Goal: Task Accomplishment & Management: Use online tool/utility

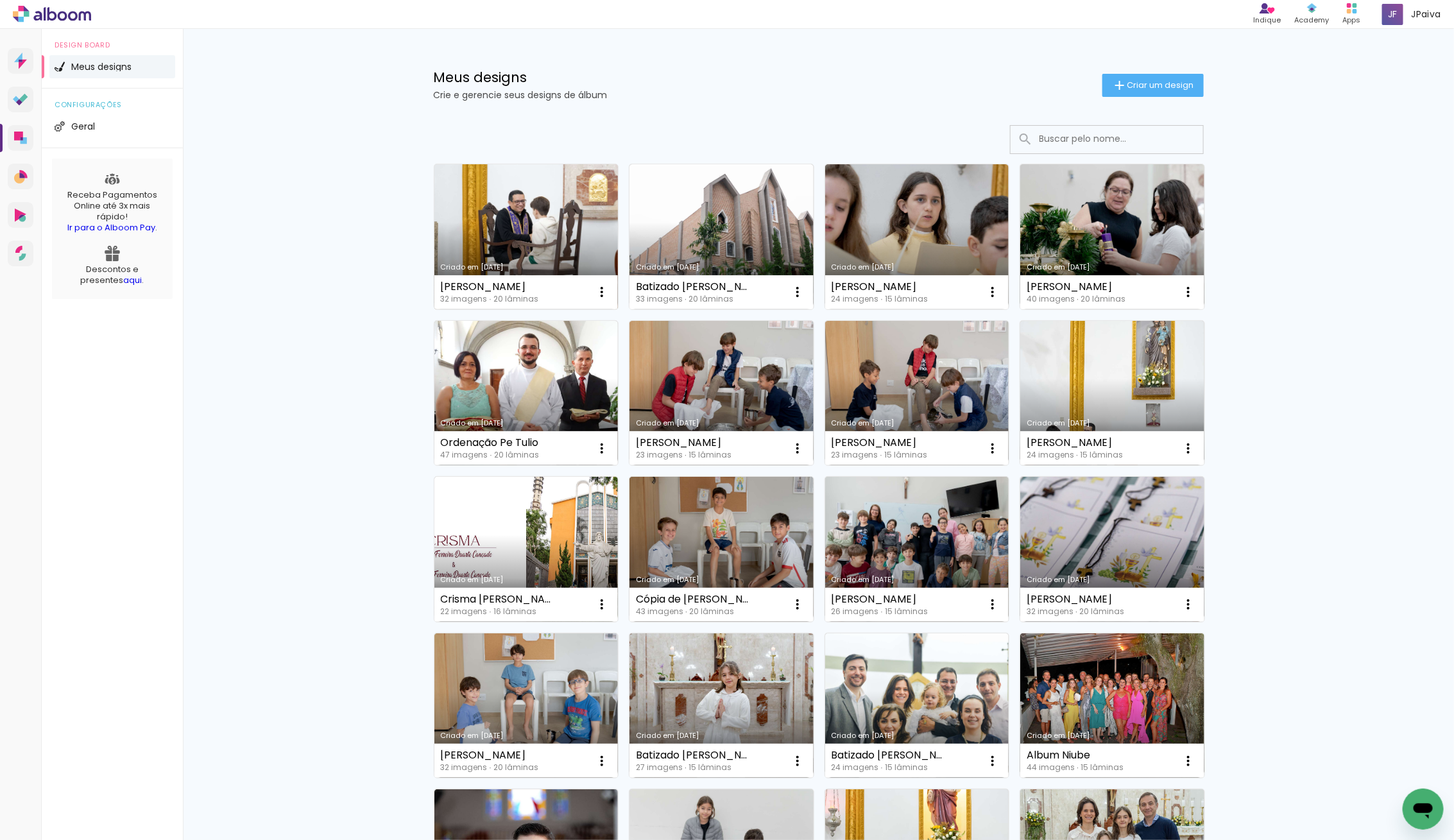
click at [515, 237] on link "Criado em [DATE]" at bounding box center [526, 237] width 184 height 145
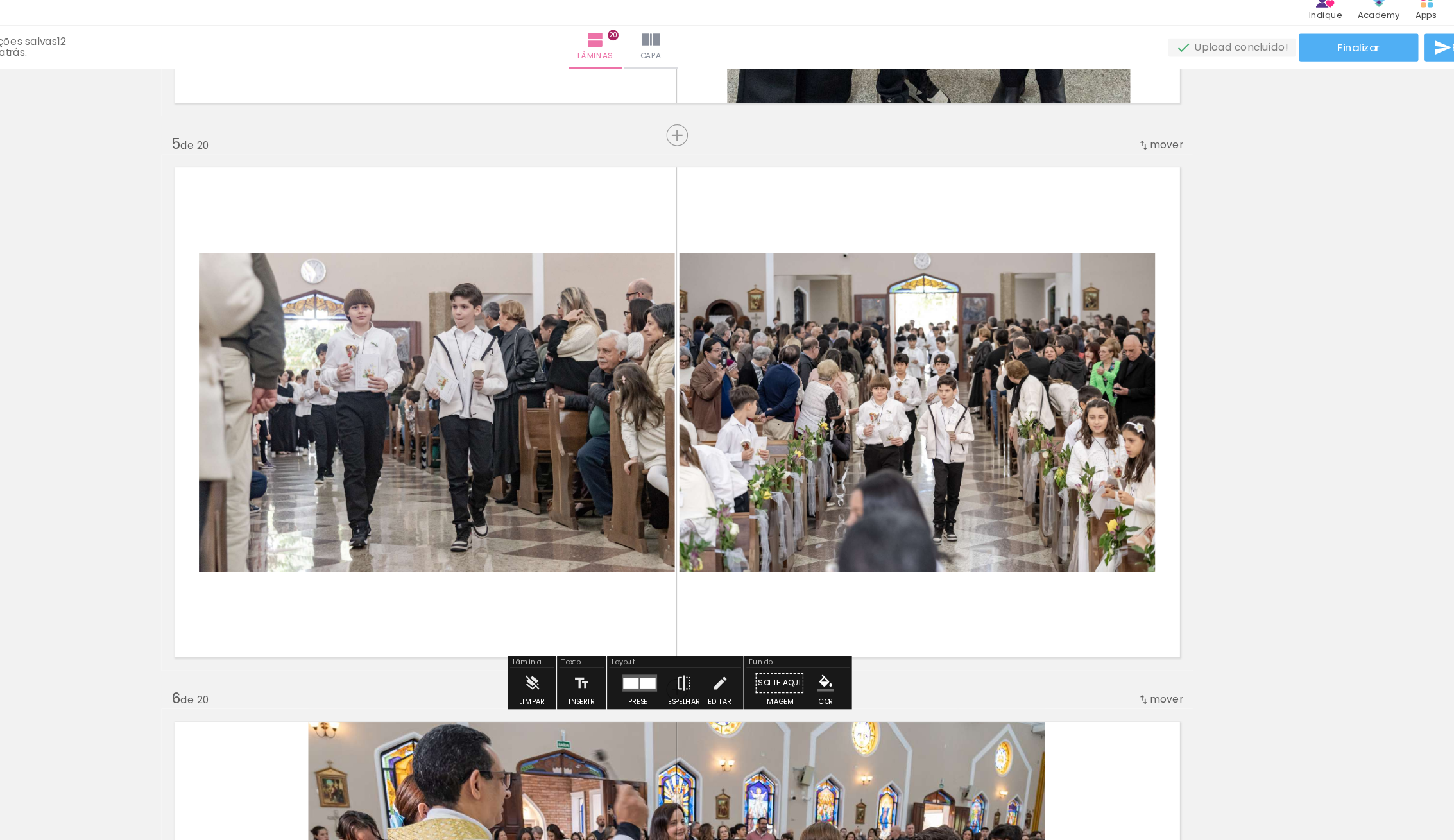
scroll to position [1823, 0]
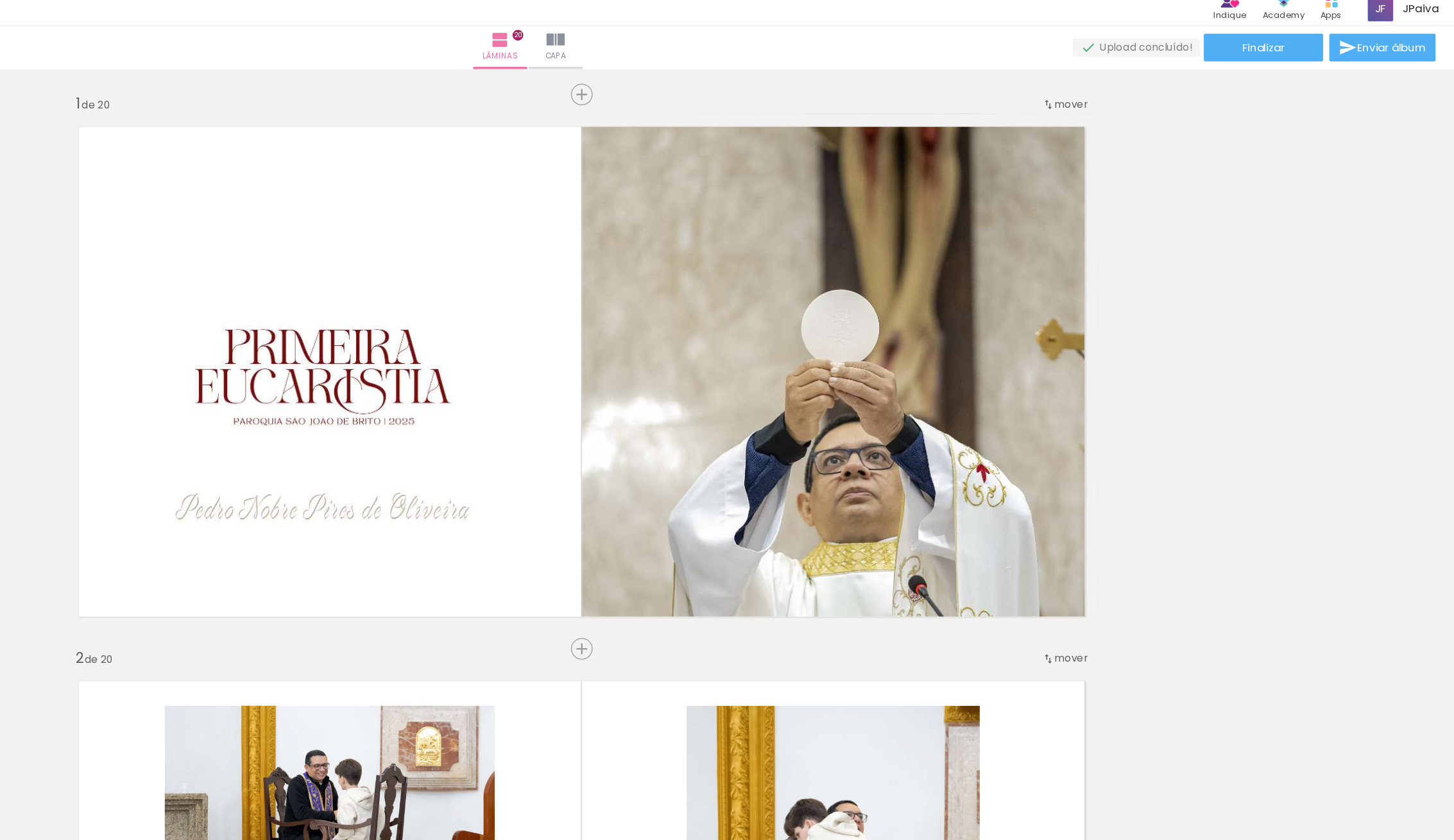
scroll to position [1823, 0]
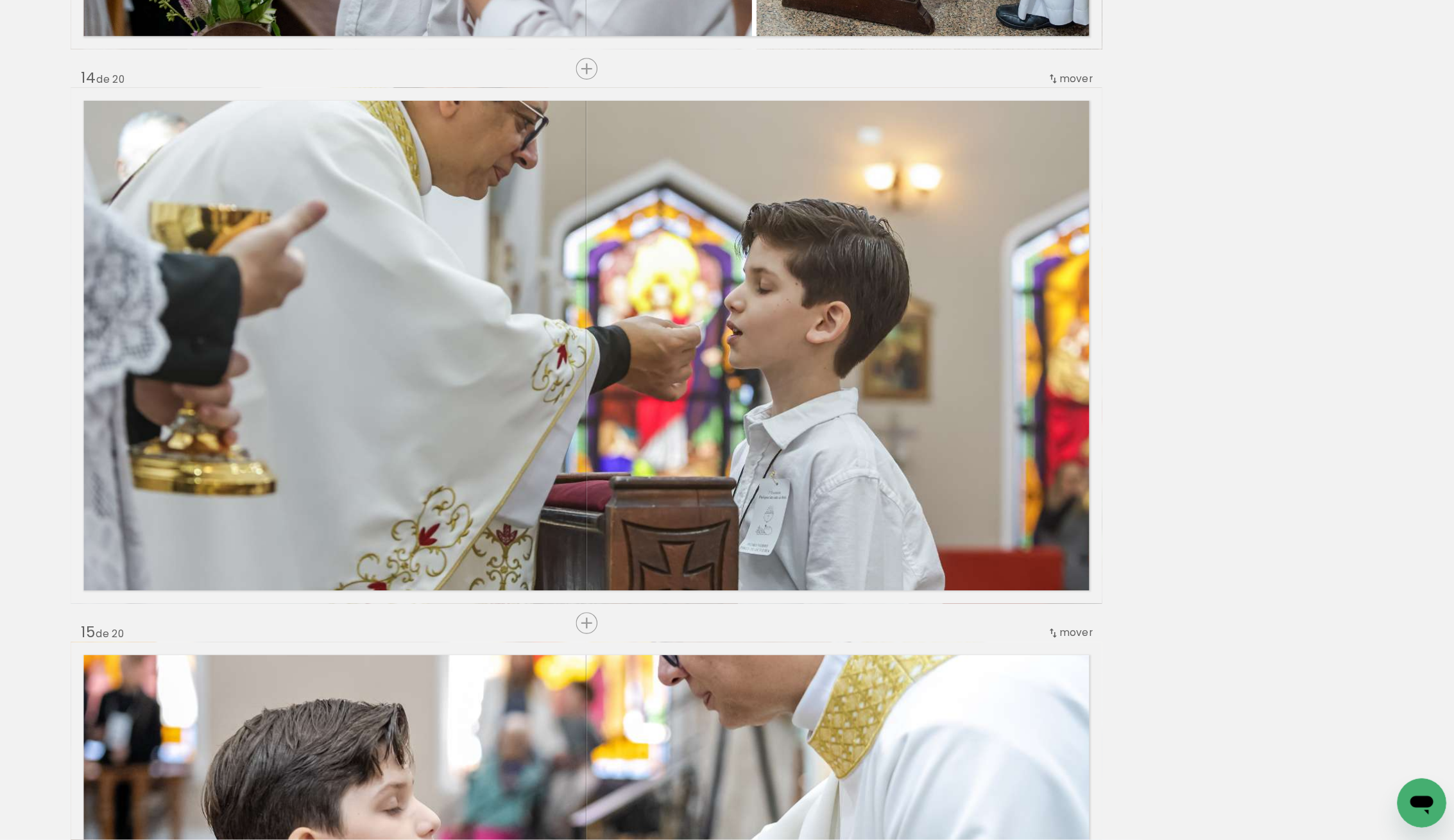
scroll to position [5895, 0]
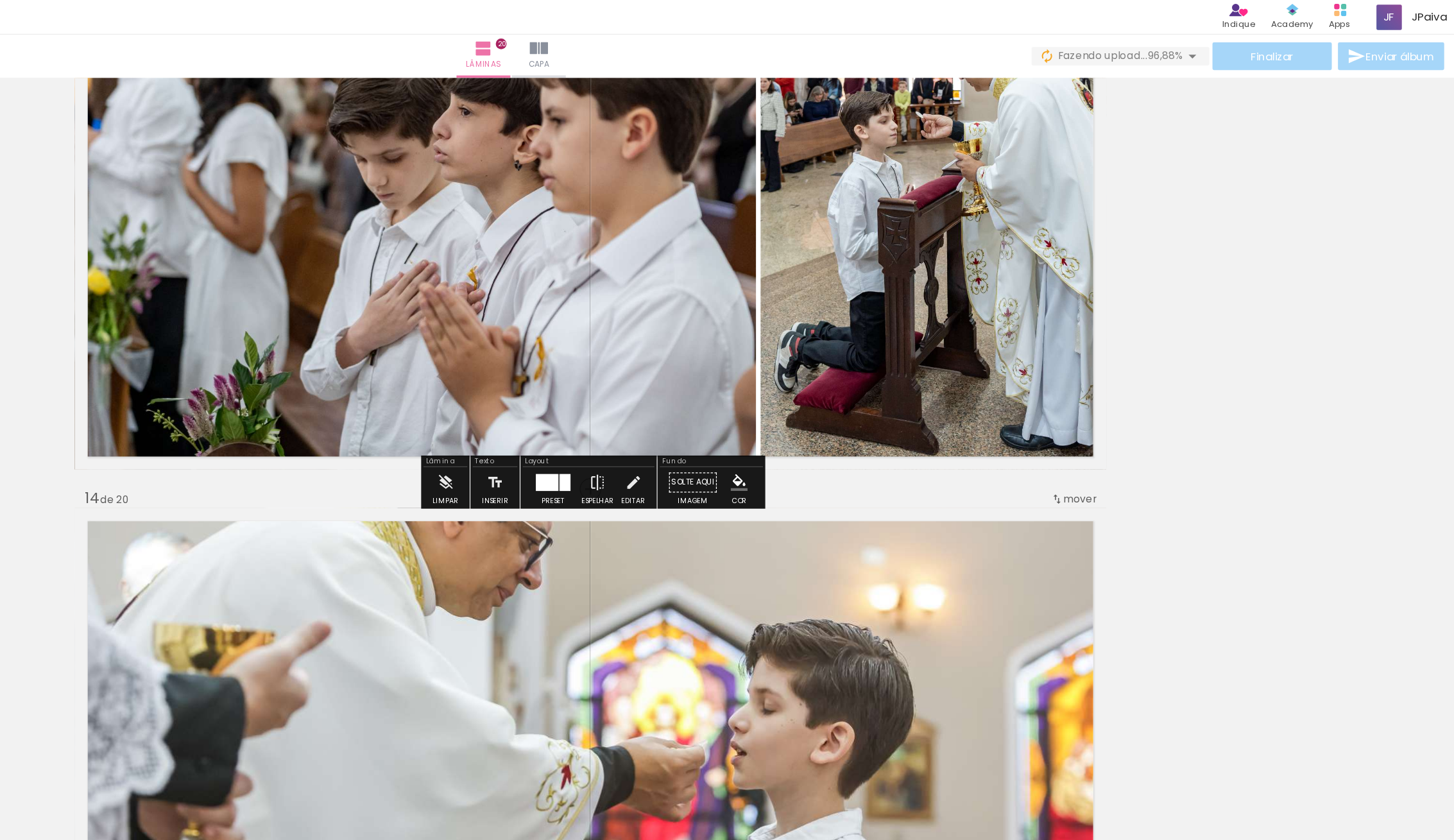
scroll to position [5685, 0]
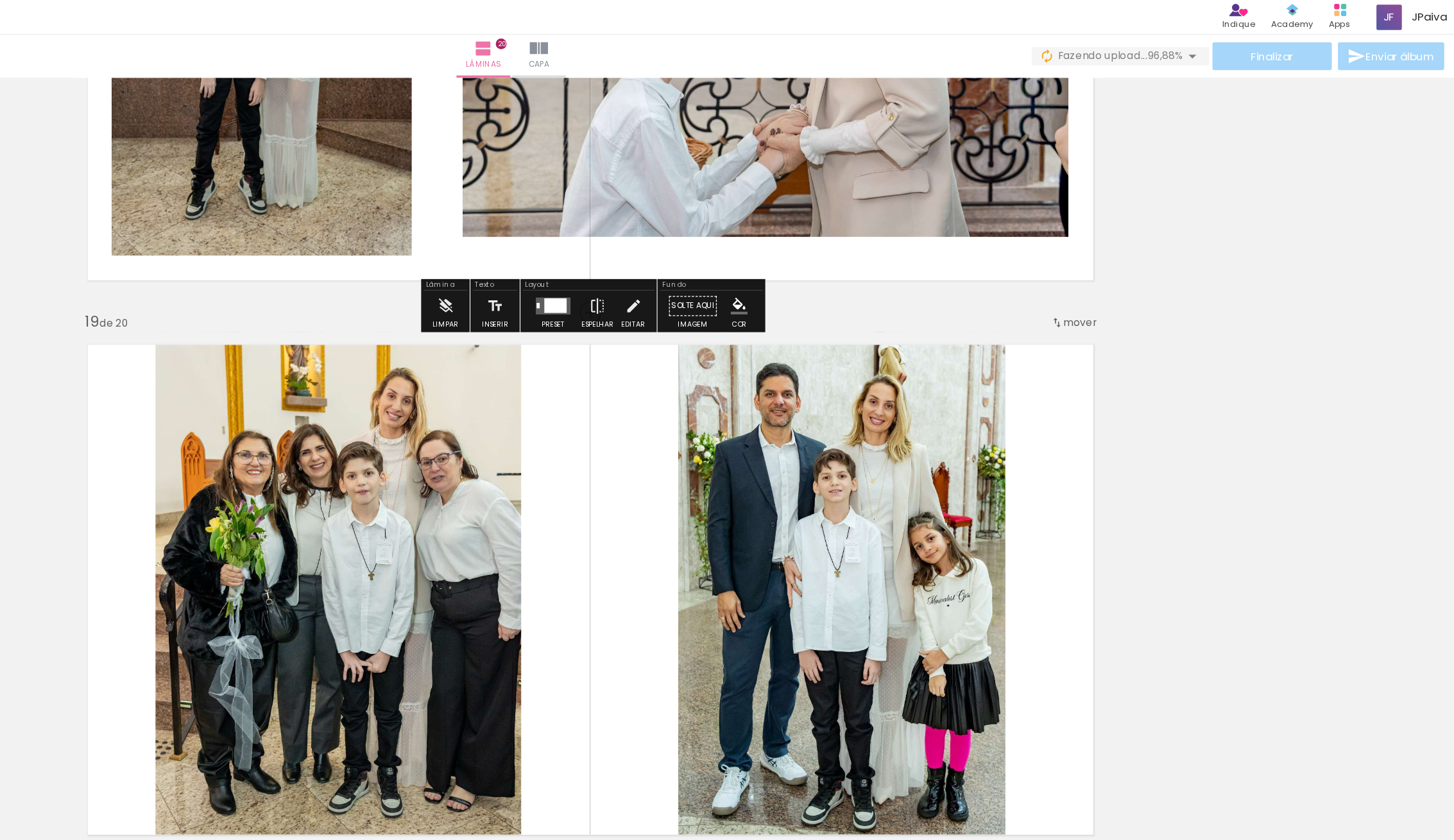
scroll to position [8143, 0]
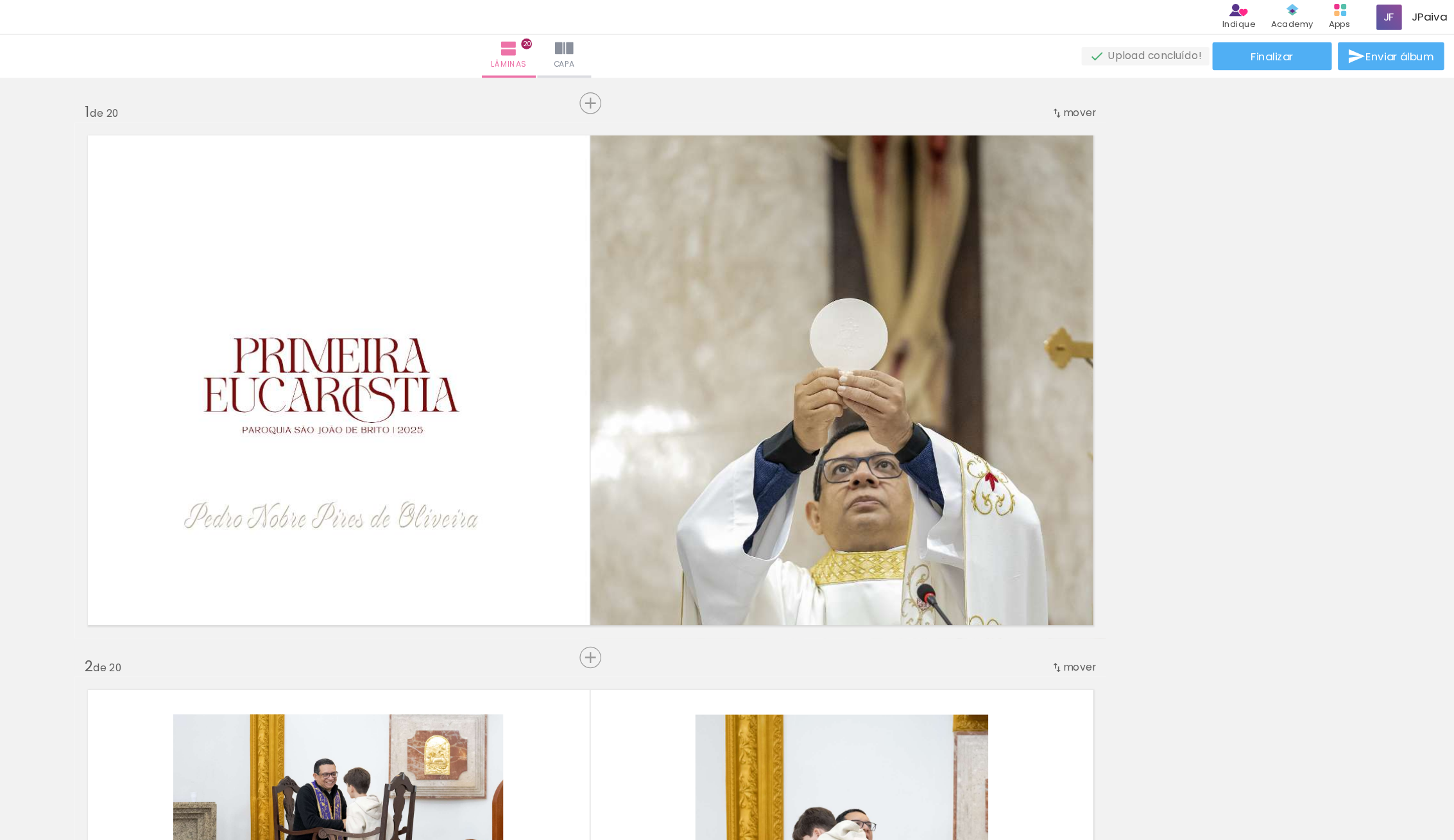
scroll to position [8187, 0]
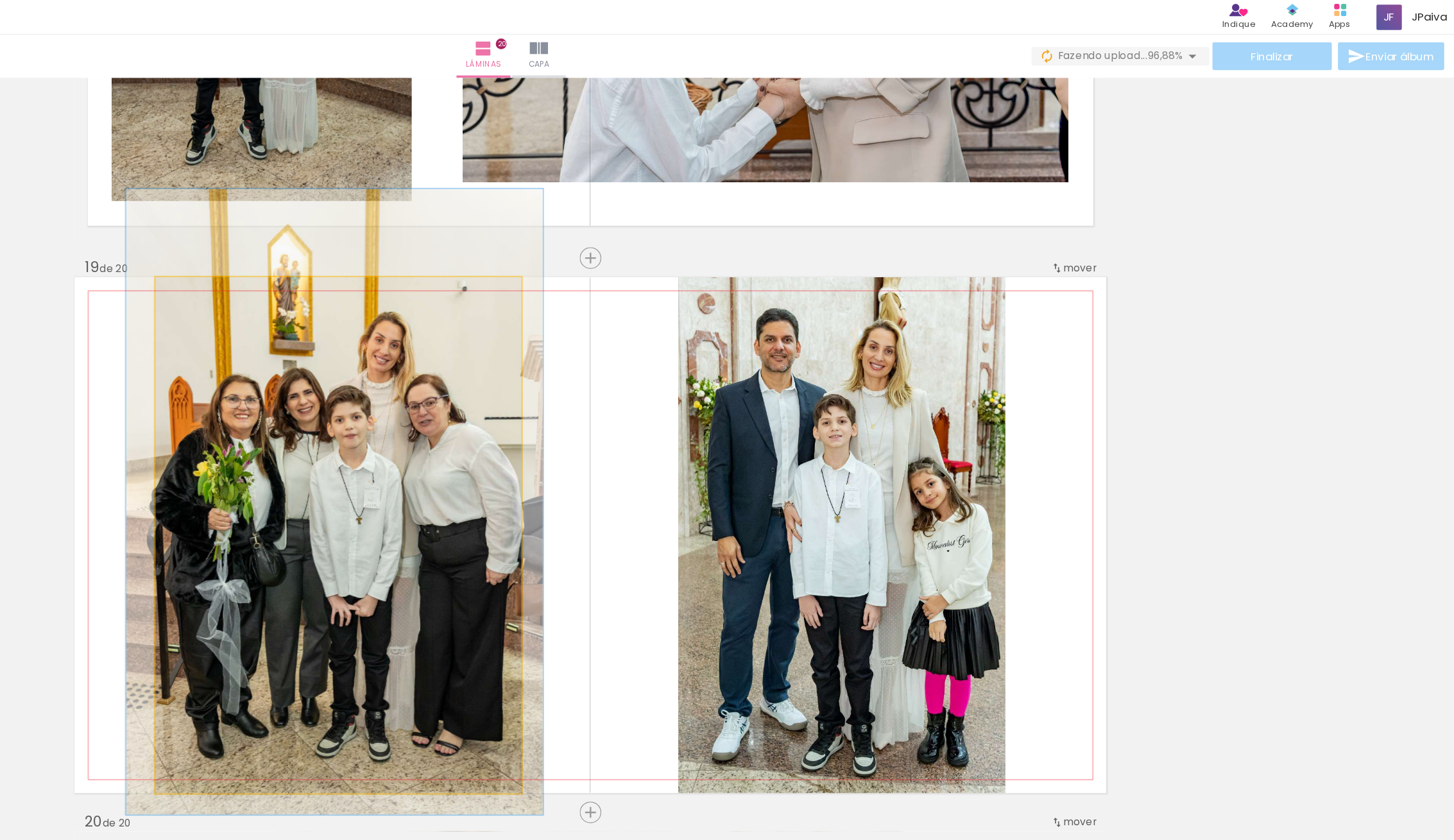
drag, startPoint x: 500, startPoint y: 396, endPoint x: 491, endPoint y: 395, distance: 9.1
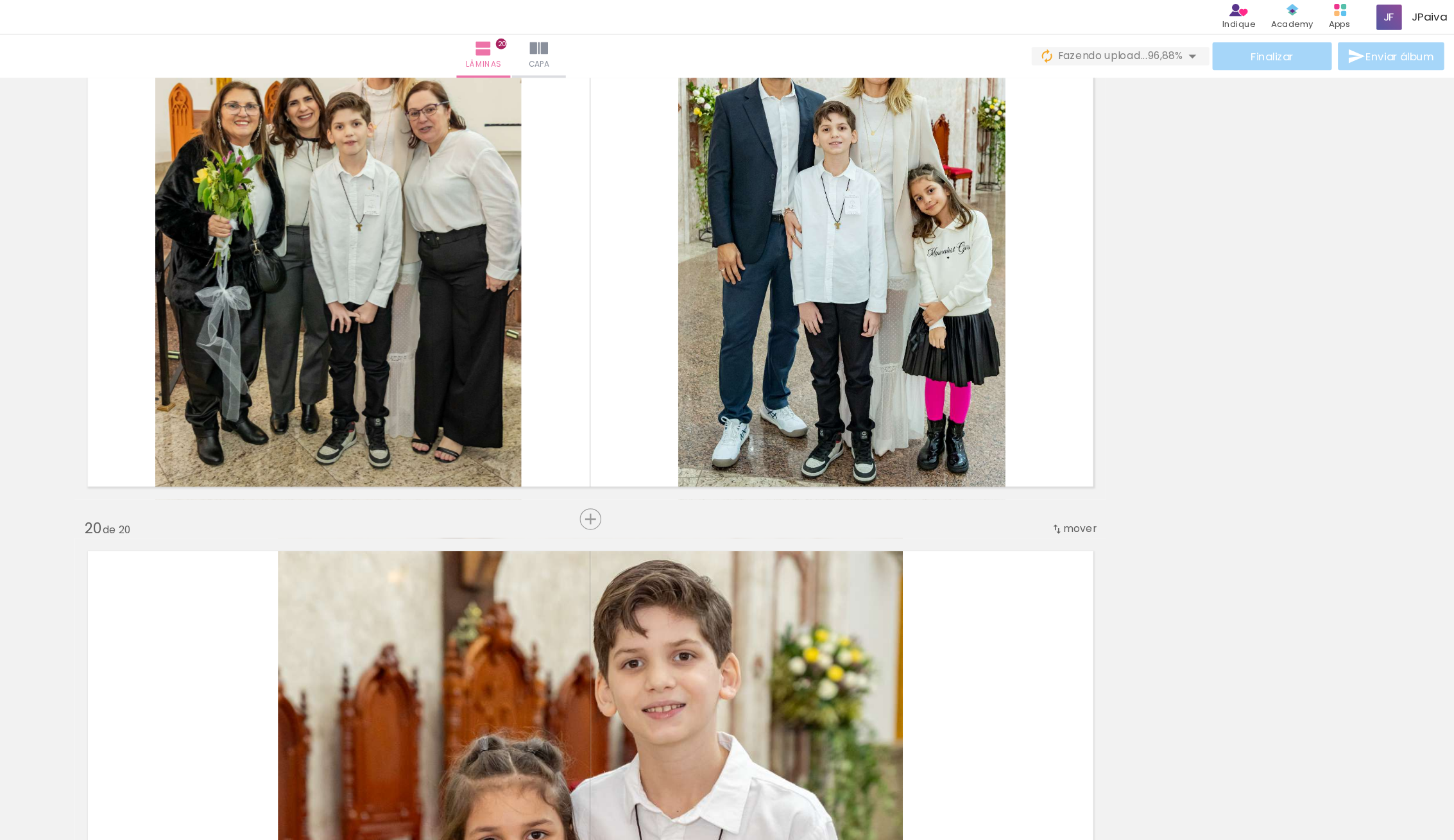
scroll to position [8428, 0]
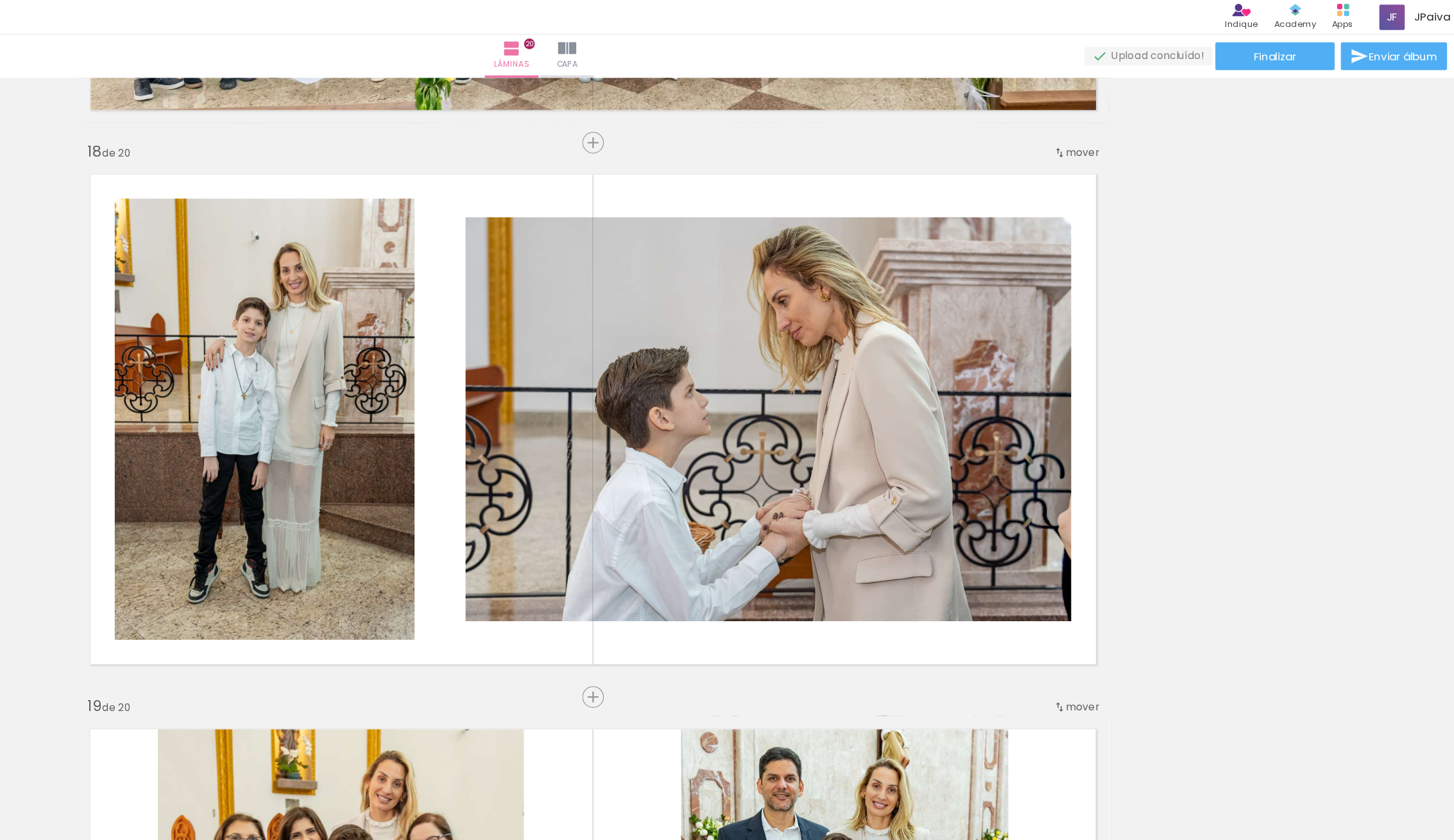
scroll to position [7709, 0]
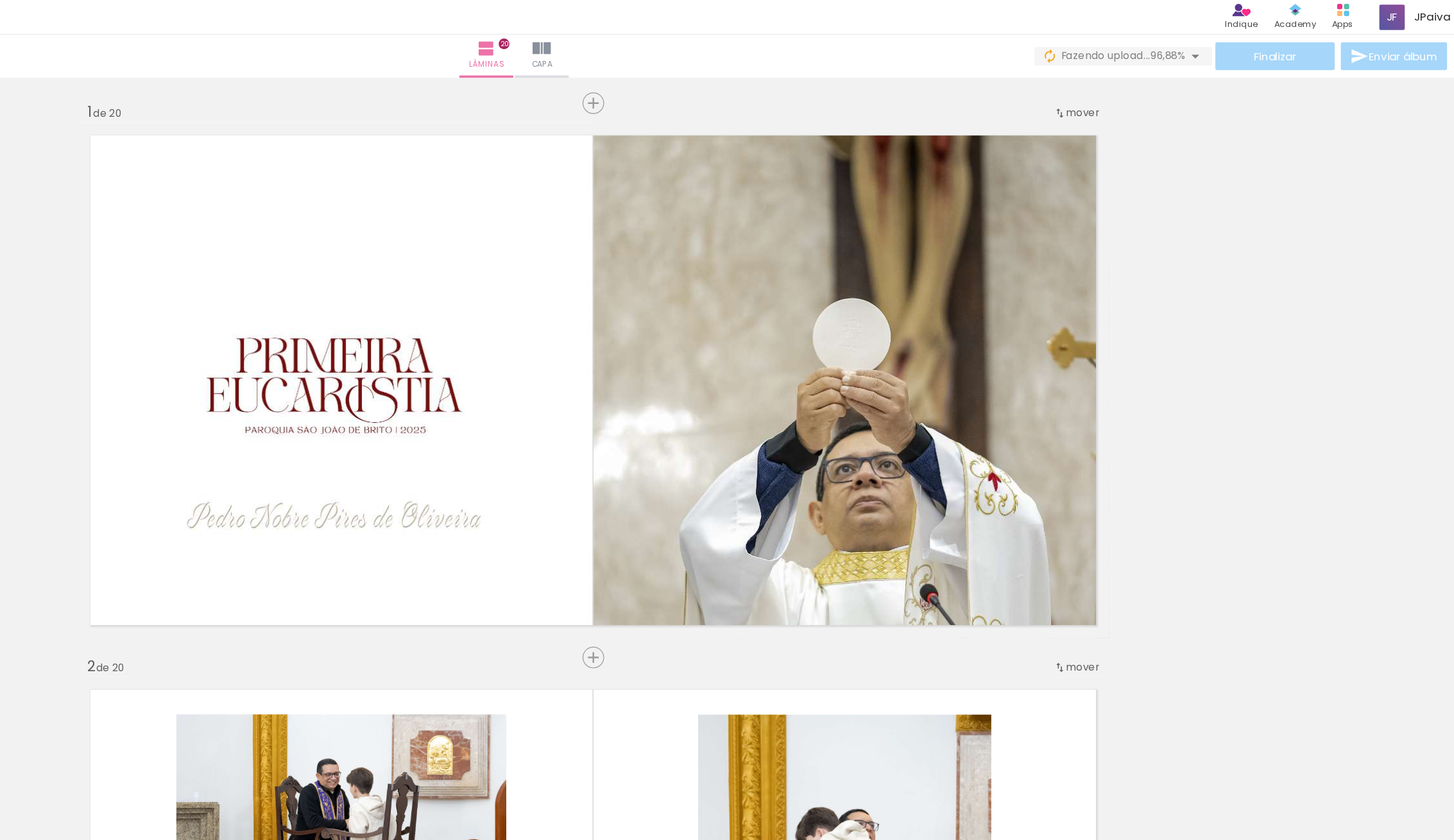
scroll to position [7709, 0]
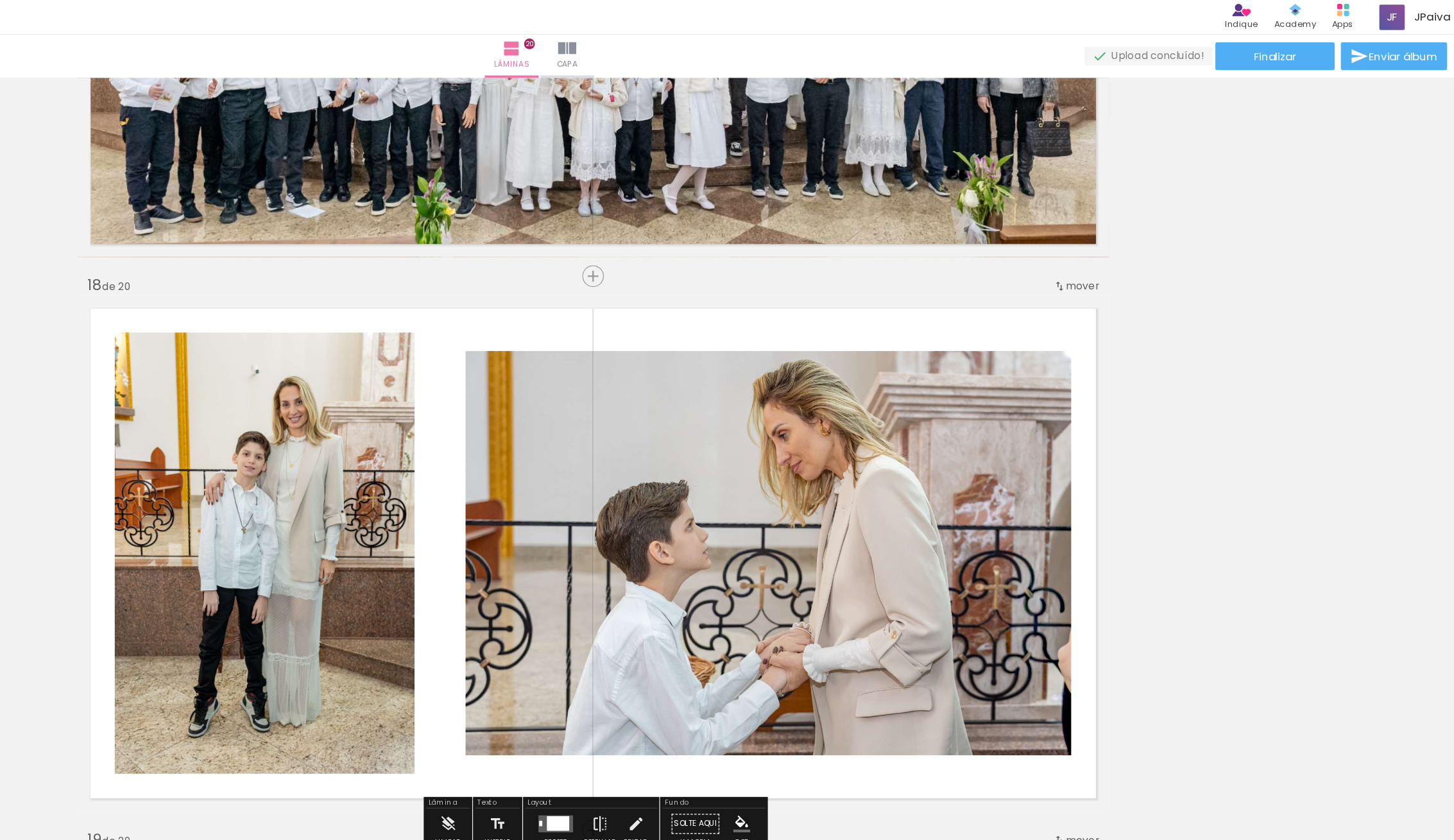
click at [417, 472] on div at bounding box center [452, 461] width 251 height 375
click at [417, 472] on quentale-photo at bounding box center [452, 461] width 251 height 367
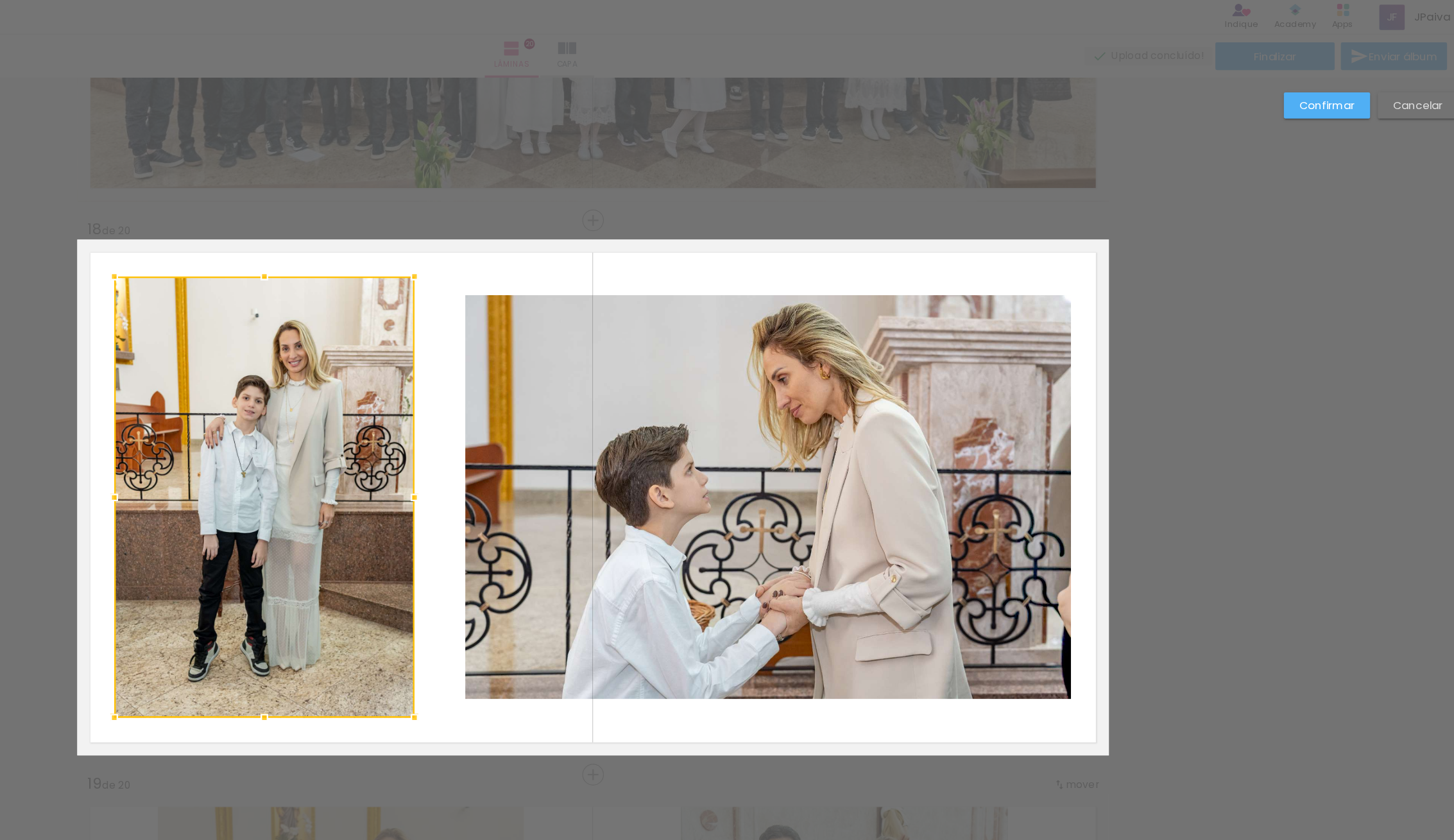
scroll to position [7758, 0]
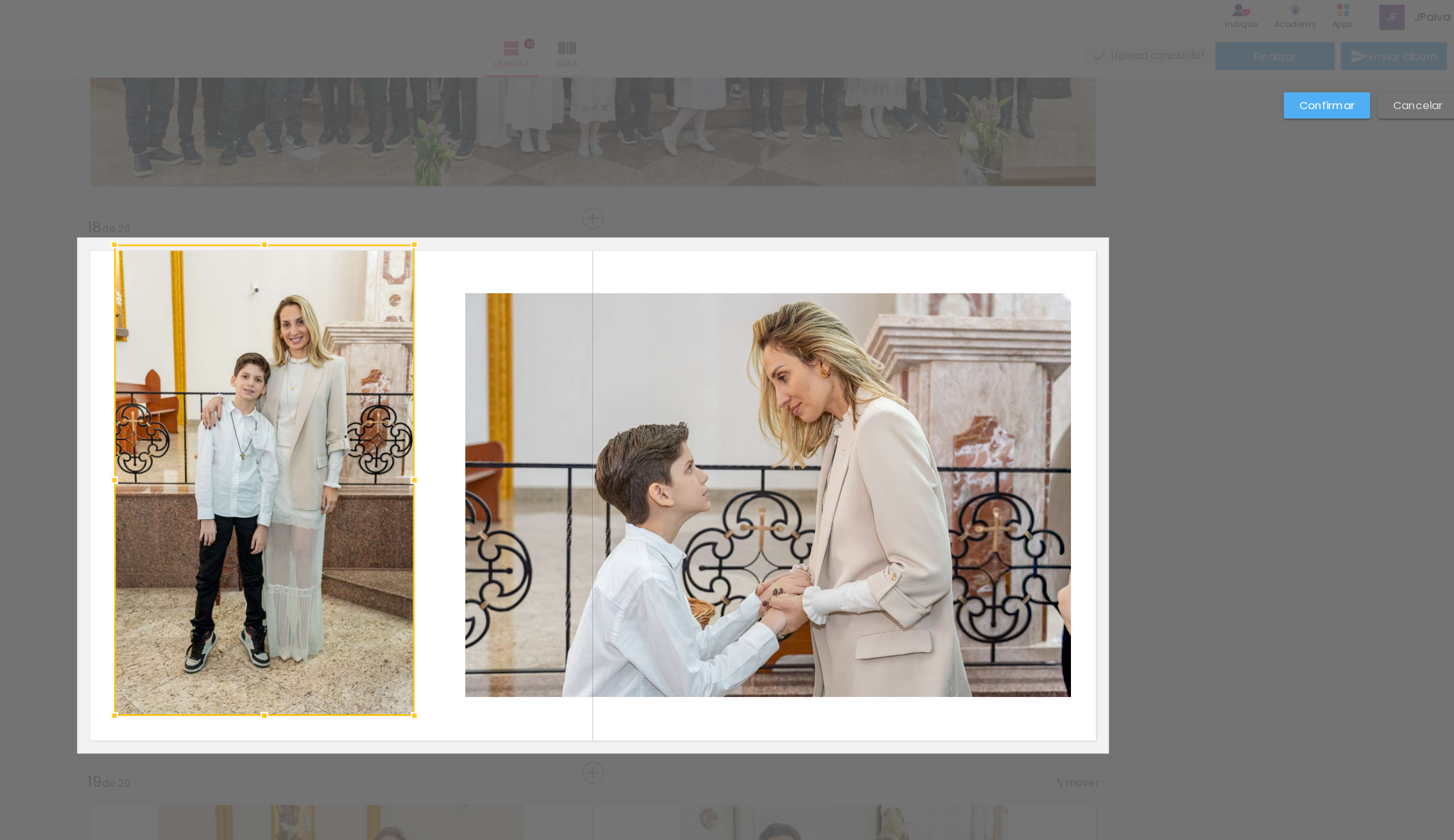
drag, startPoint x: 447, startPoint y: 230, endPoint x: 447, endPoint y: 204, distance: 26.0
click at [447, 204] on div at bounding box center [453, 204] width 26 height 26
drag, startPoint x: 482, startPoint y: 529, endPoint x: 477, endPoint y: 537, distance: 9.4
click at [481, 529] on div at bounding box center [452, 400] width 251 height 393
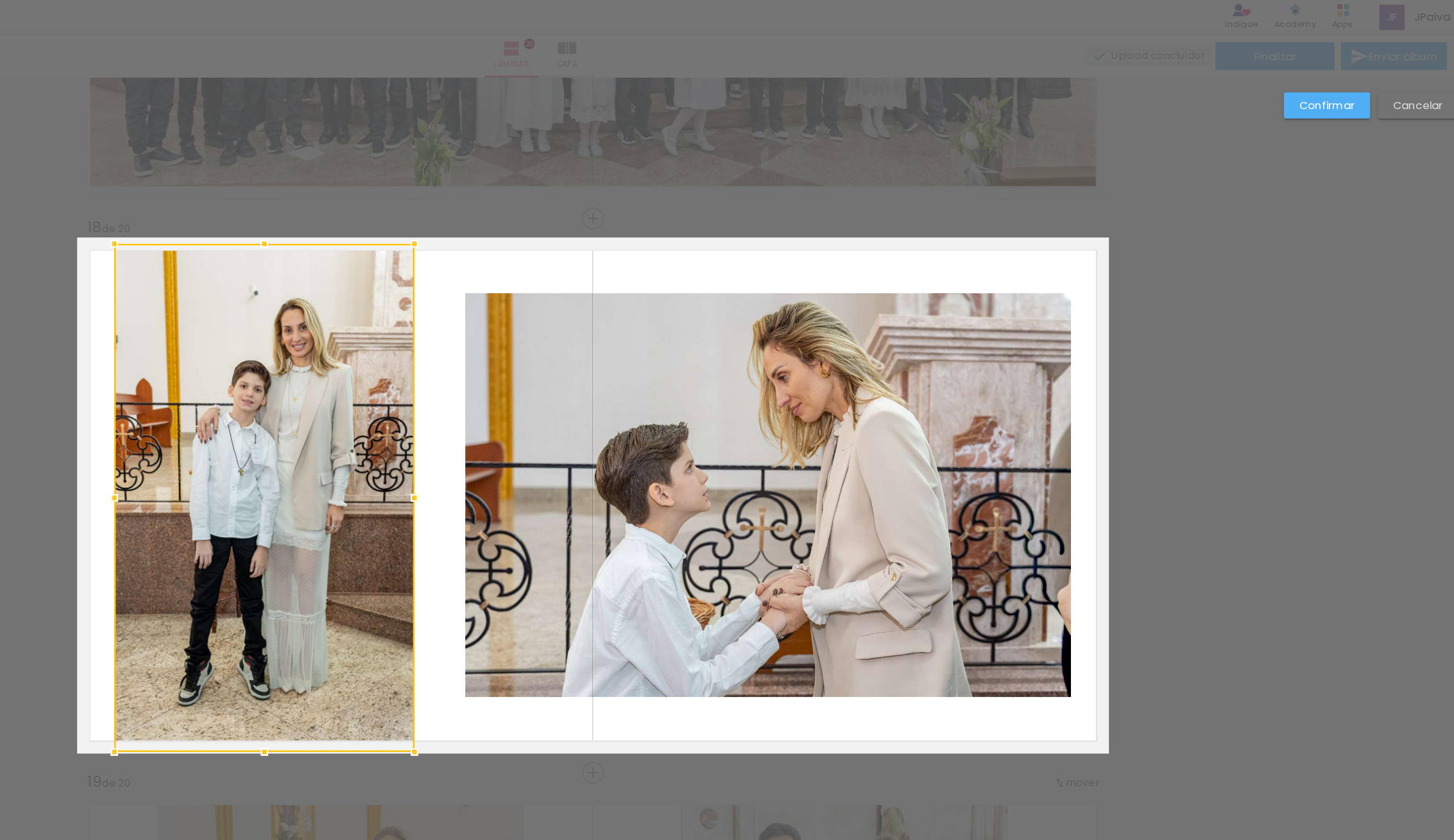
drag, startPoint x: 458, startPoint y: 598, endPoint x: 457, endPoint y: 619, distance: 21.0
click at [457, 619] on div at bounding box center [453, 627] width 26 height 26
click at [483, 317] on div at bounding box center [452, 415] width 251 height 423
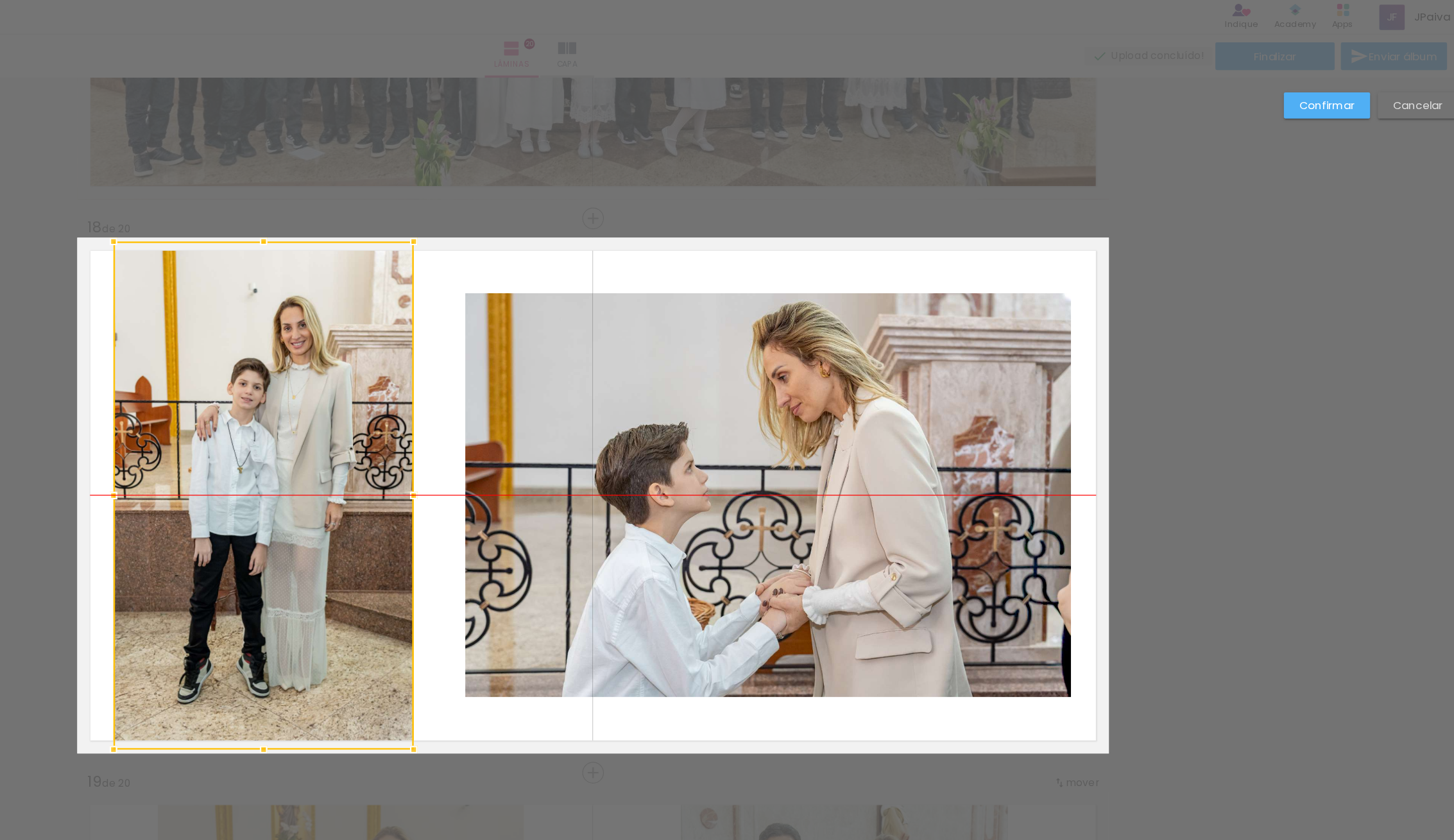
click at [481, 288] on div at bounding box center [452, 413] width 251 height 423
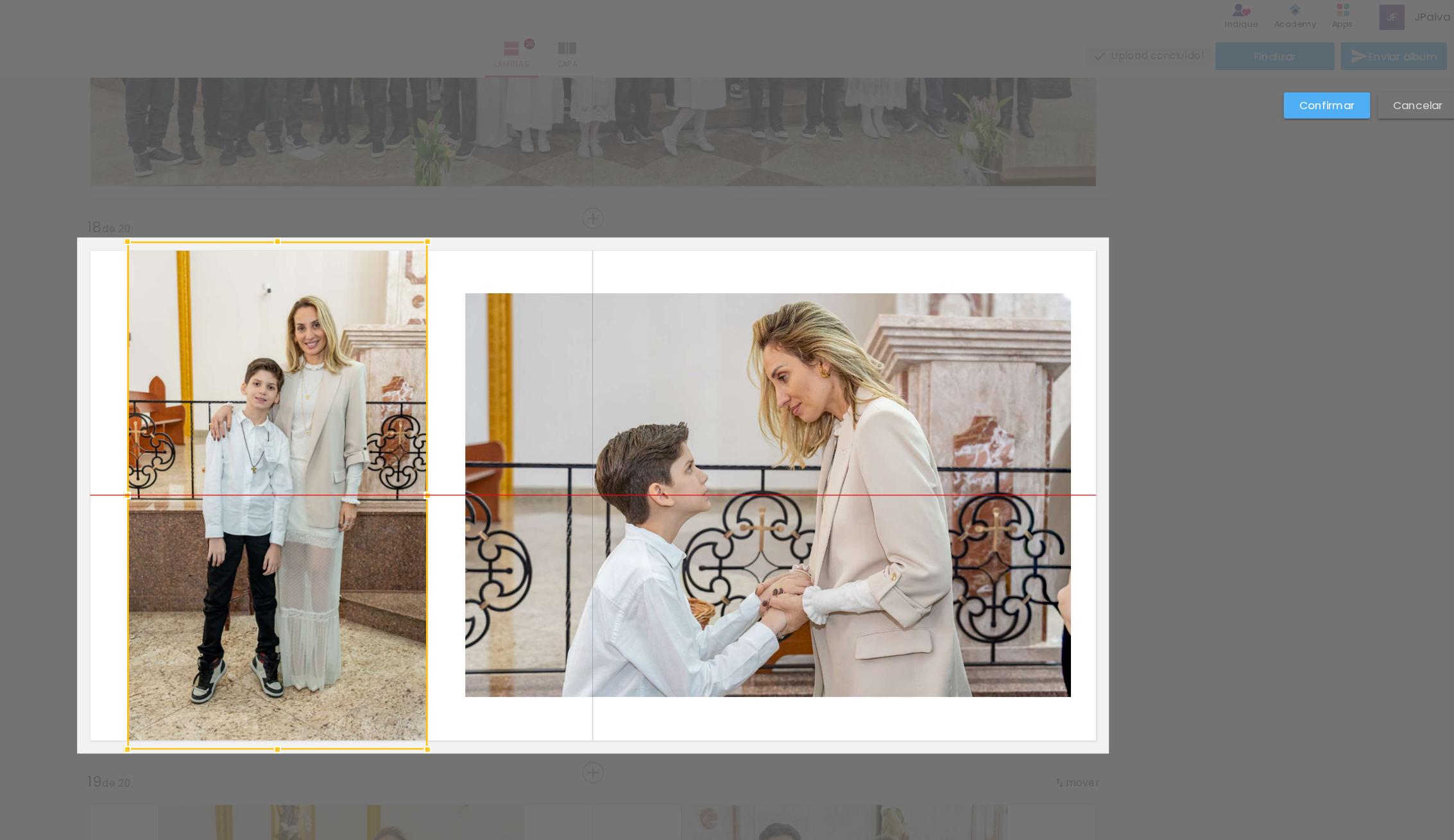
drag, startPoint x: 481, startPoint y: 282, endPoint x: 491, endPoint y: 283, distance: 10.0
click at [491, 283] on div at bounding box center [464, 413] width 251 height 423
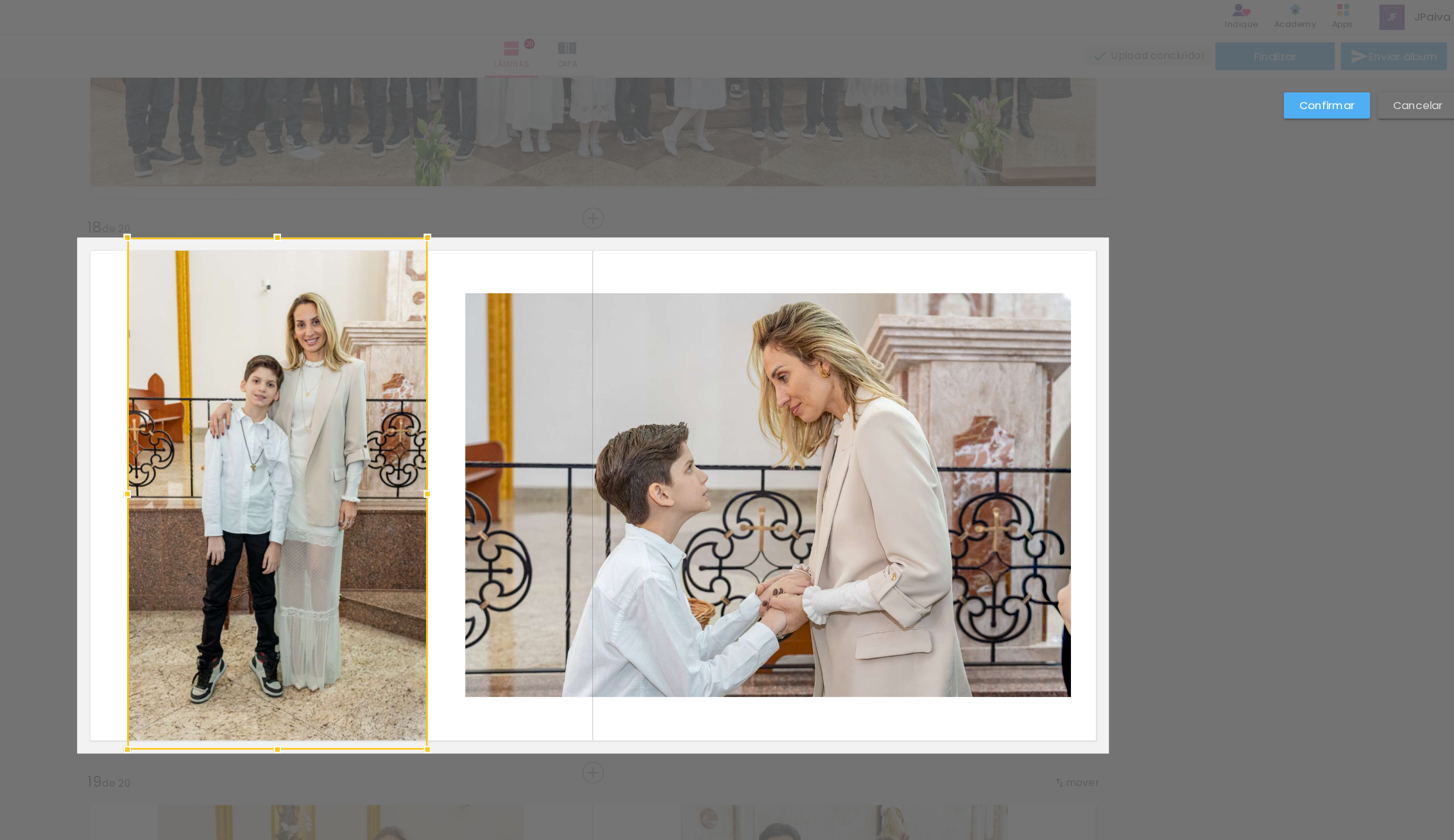
drag, startPoint x: 463, startPoint y: 201, endPoint x: 465, endPoint y: 193, distance: 8.2
click at [465, 193] on div at bounding box center [464, 199] width 26 height 26
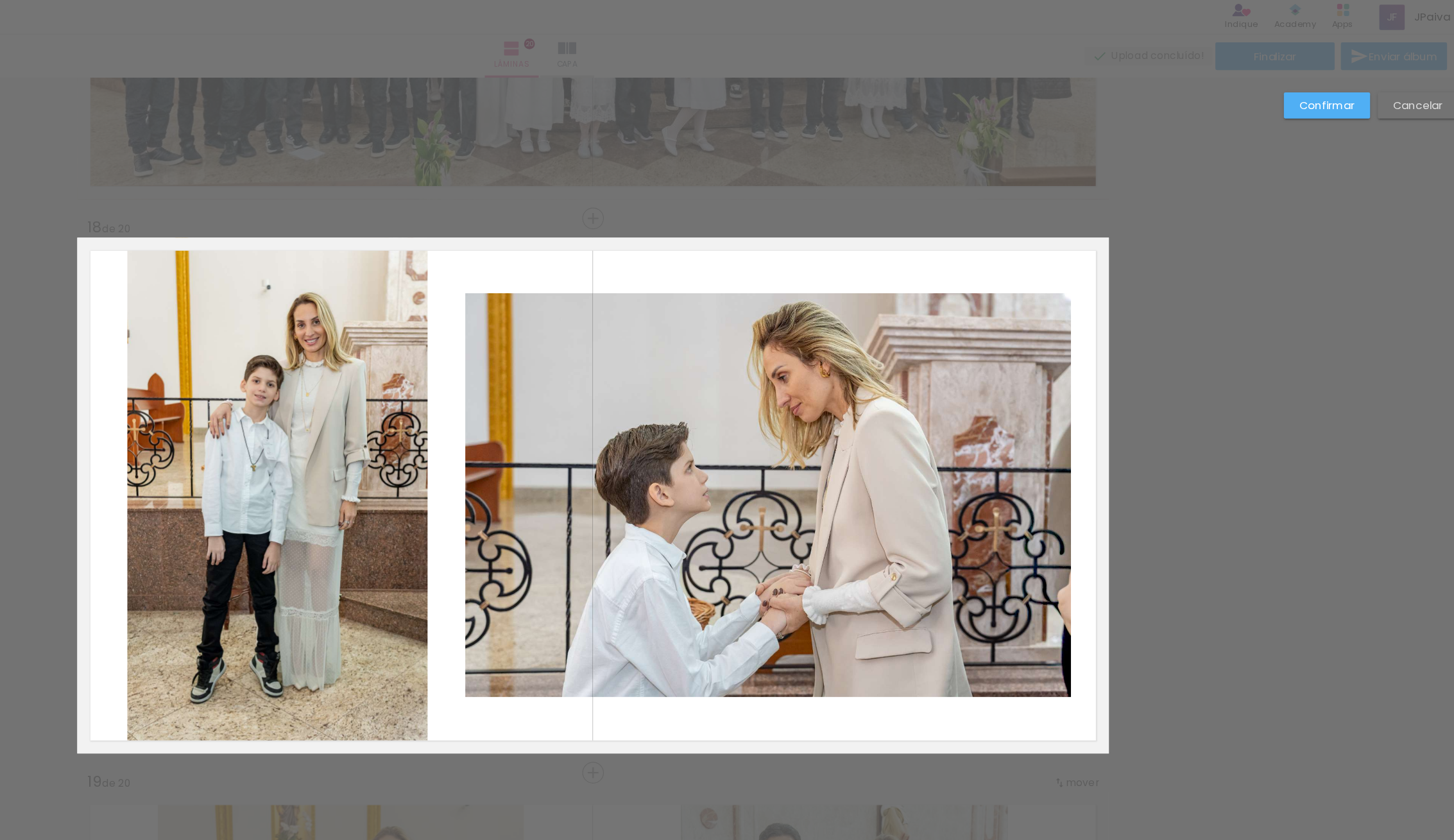
click at [457, 298] on album-spread "18 de 20" at bounding box center [727, 414] width 860 height 430
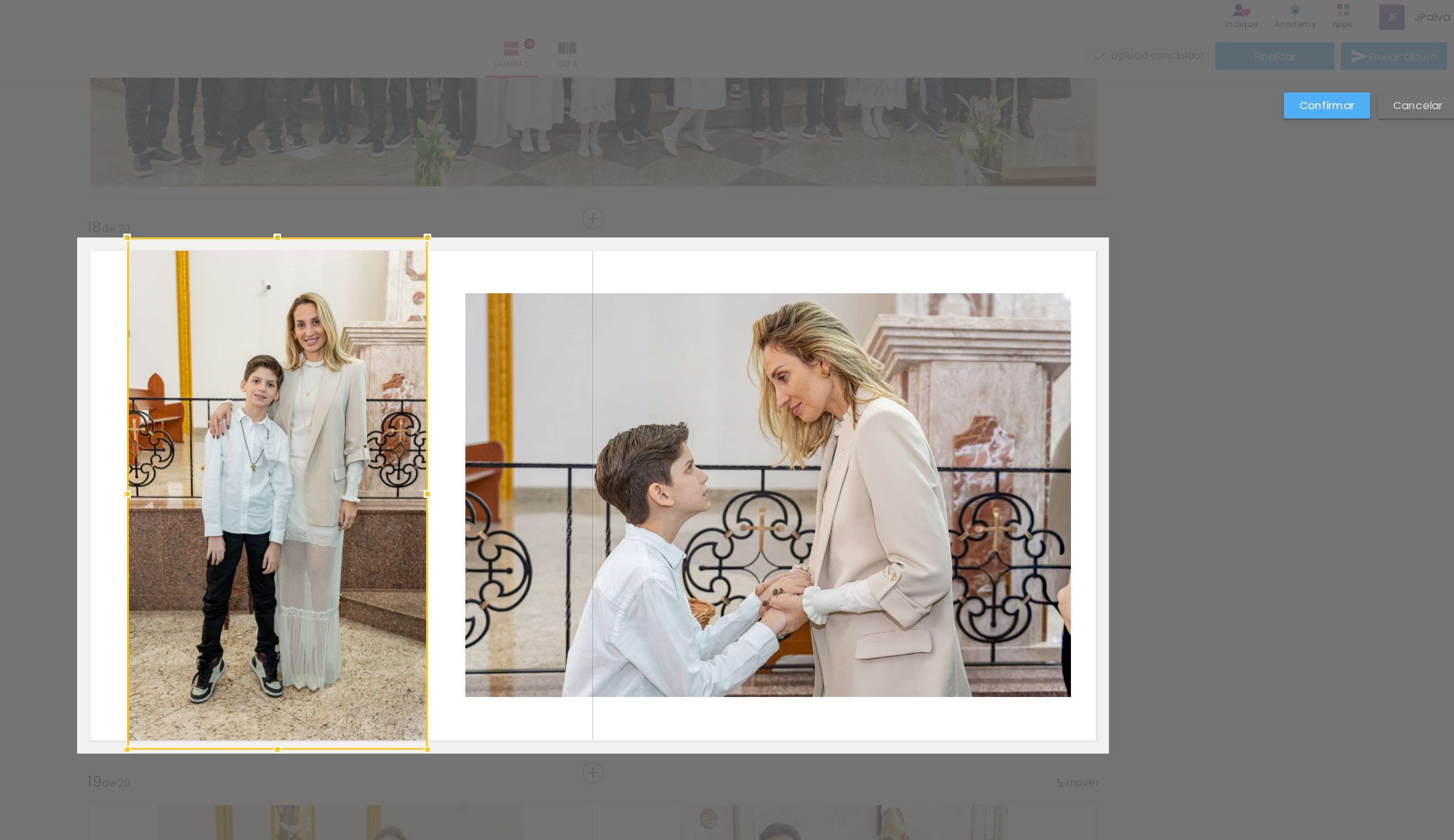
click at [0, 0] on slot "Confirmar" at bounding box center [0, 0] width 0 height 0
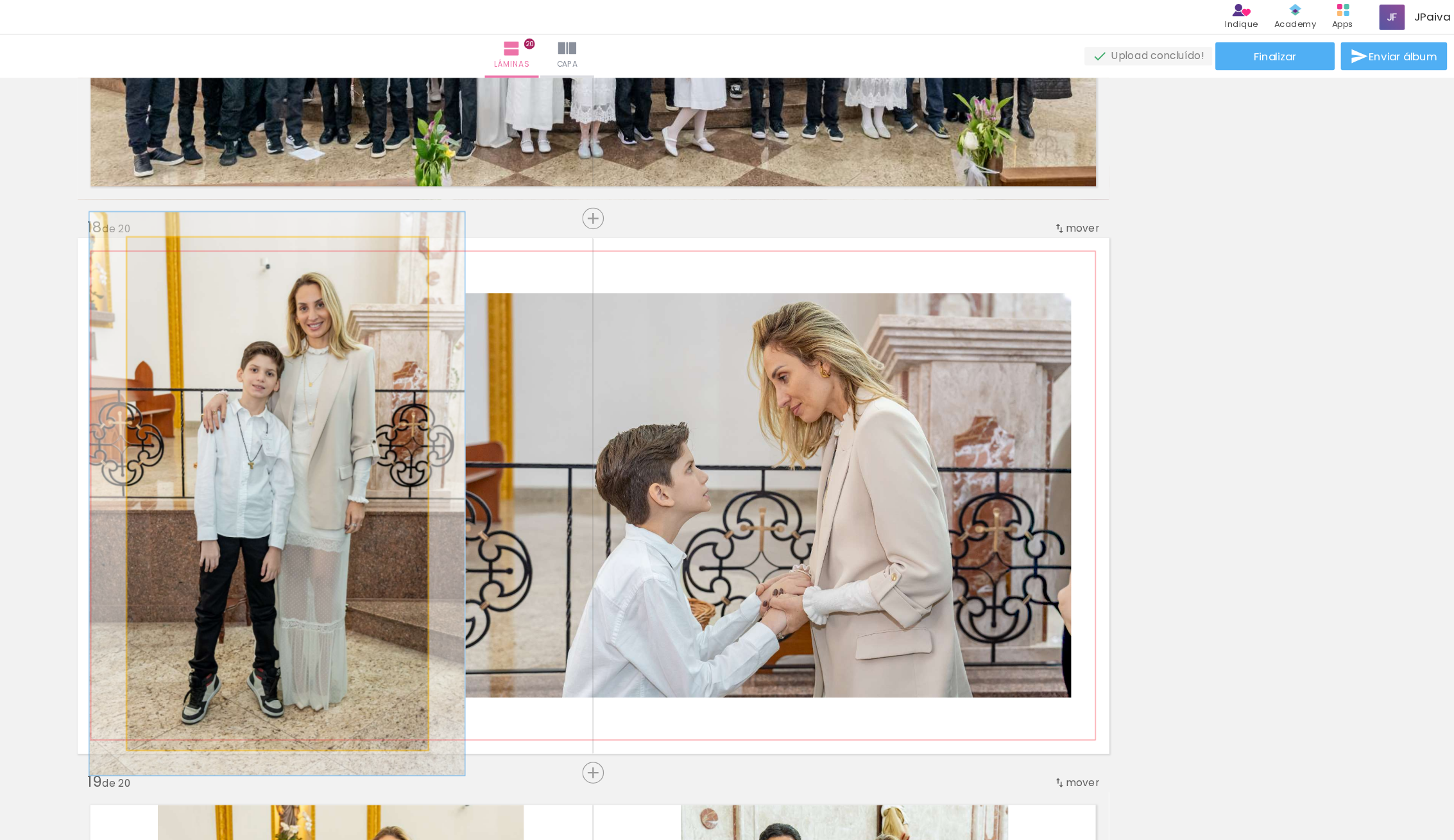
click at [367, 216] on div at bounding box center [373, 211] width 20 height 20
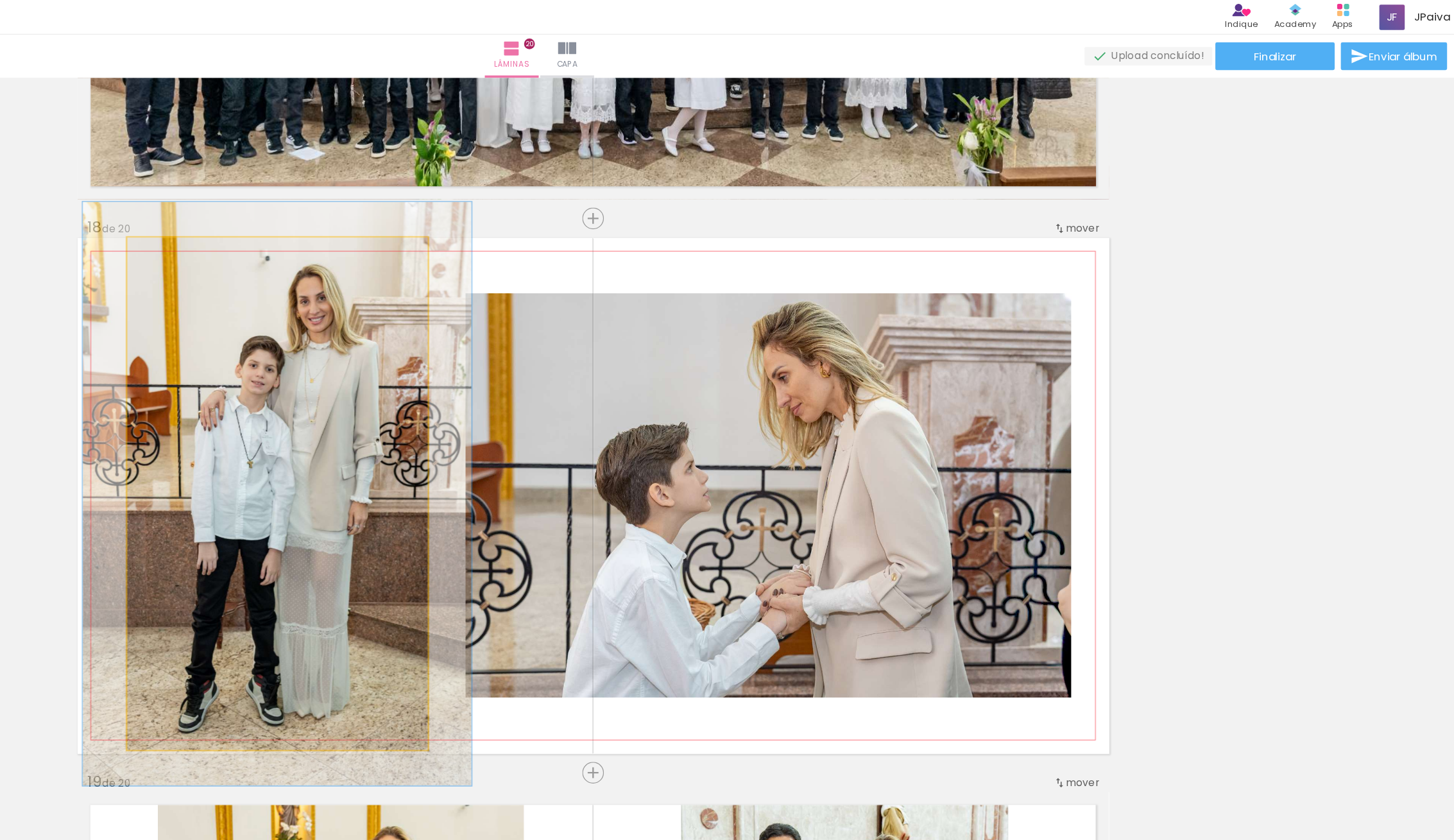
type paper-slider "114"
click at [375, 209] on div at bounding box center [375, 212] width 11 height 11
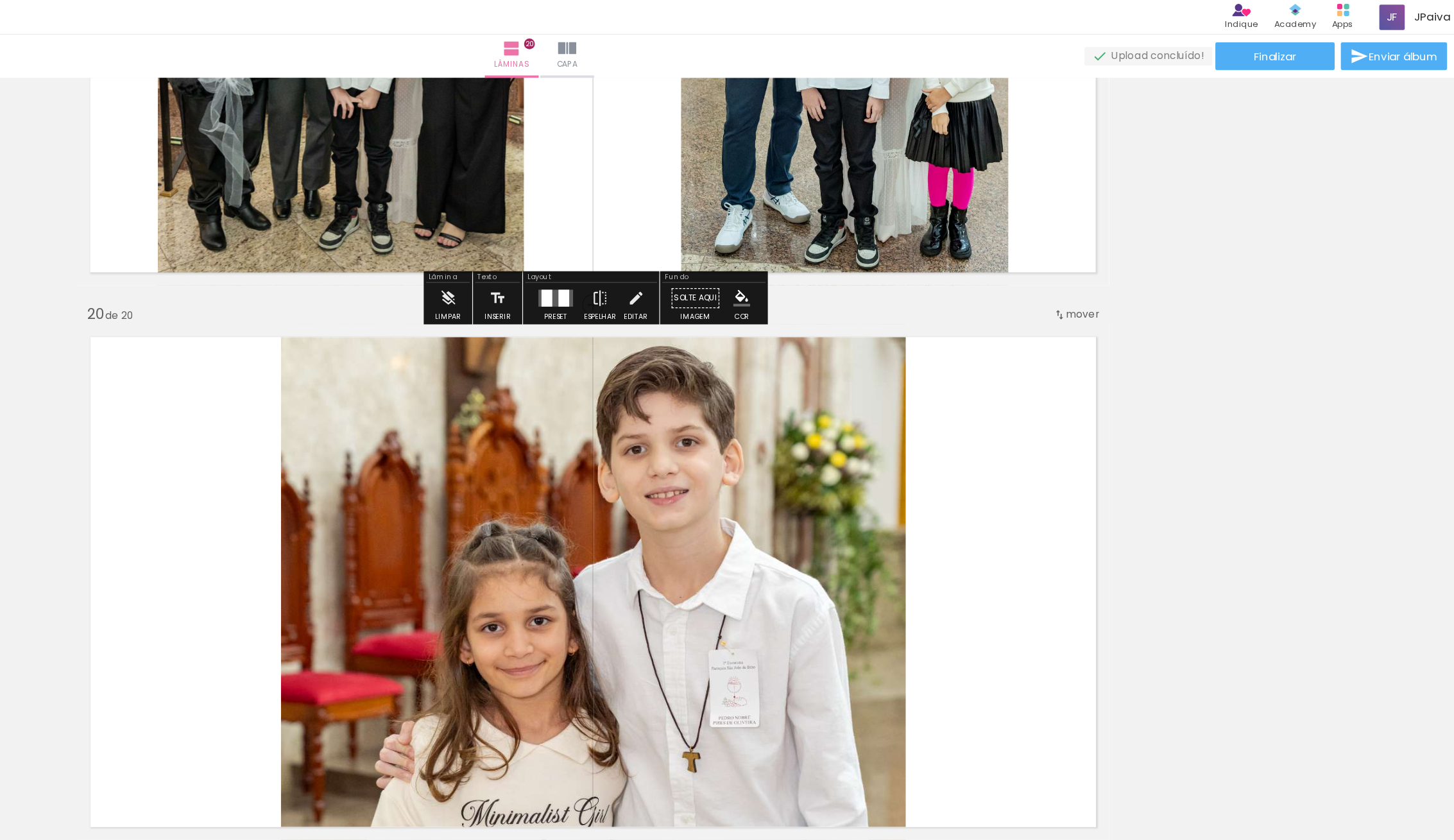
scroll to position [8623, 0]
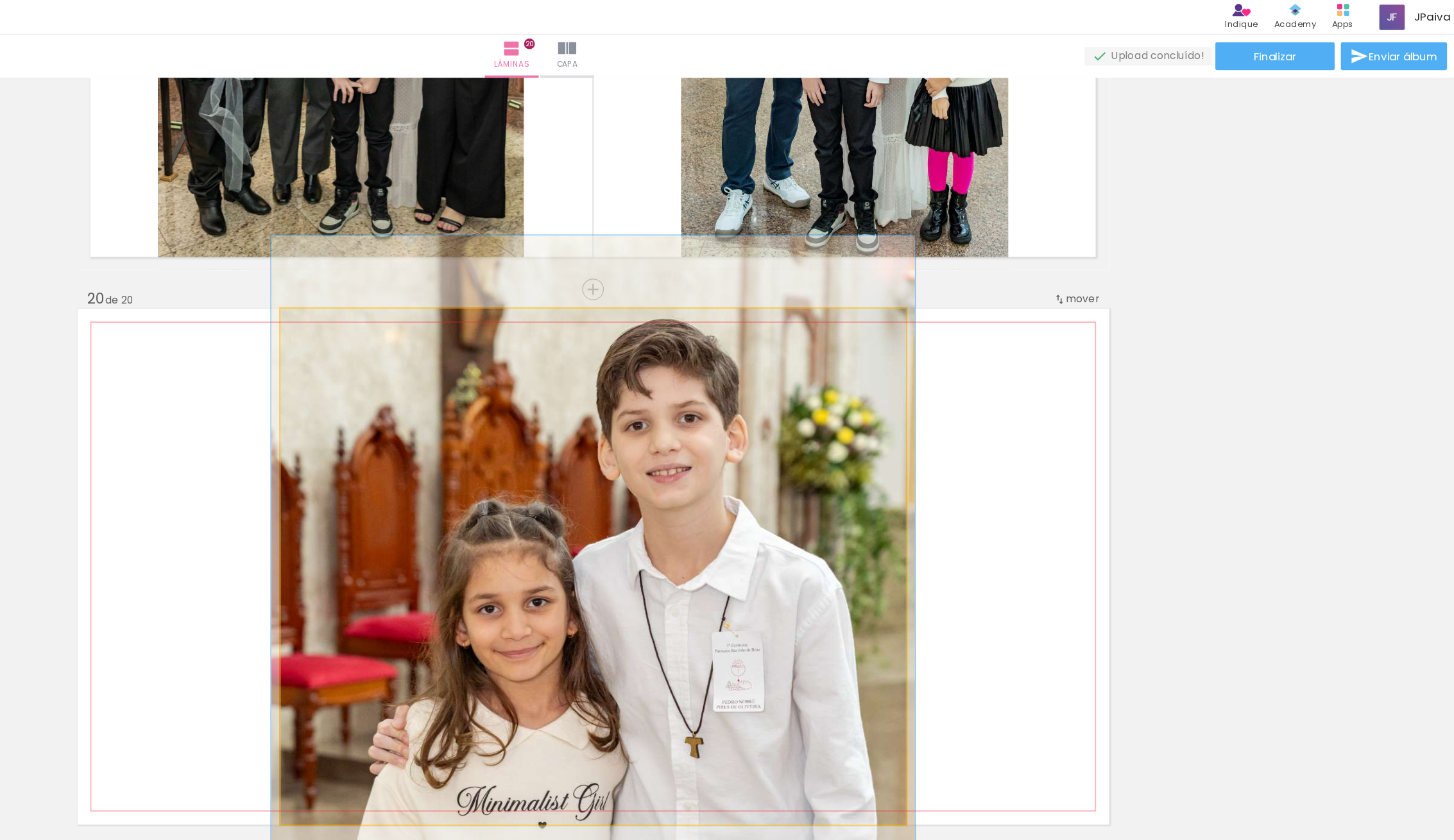
type paper-slider "103"
click at [500, 270] on div at bounding box center [498, 271] width 11 height 11
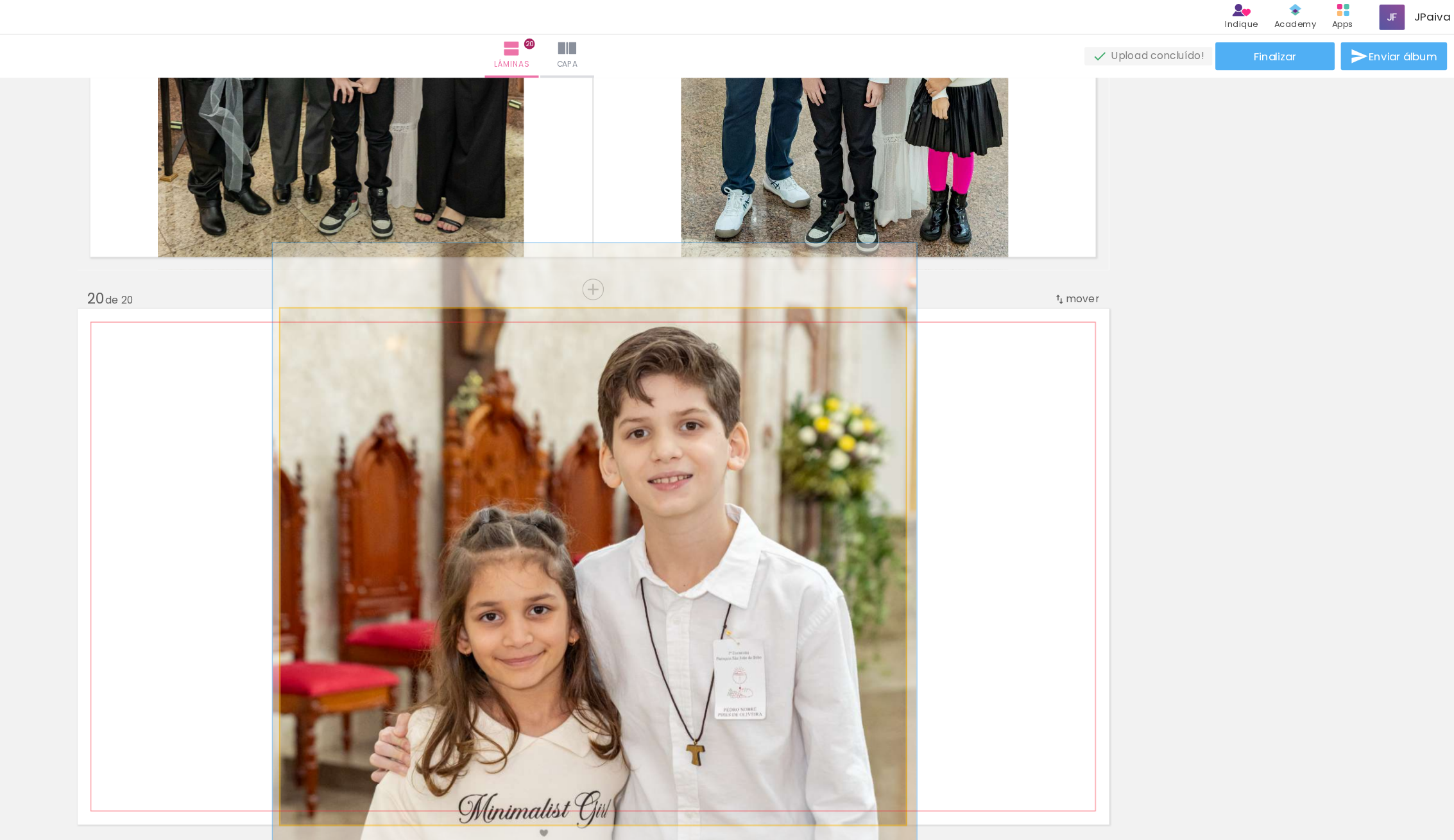
drag, startPoint x: 571, startPoint y: 380, endPoint x: 571, endPoint y: 387, distance: 7.0
click at [572, 387] on div at bounding box center [728, 605] width 537 height 805
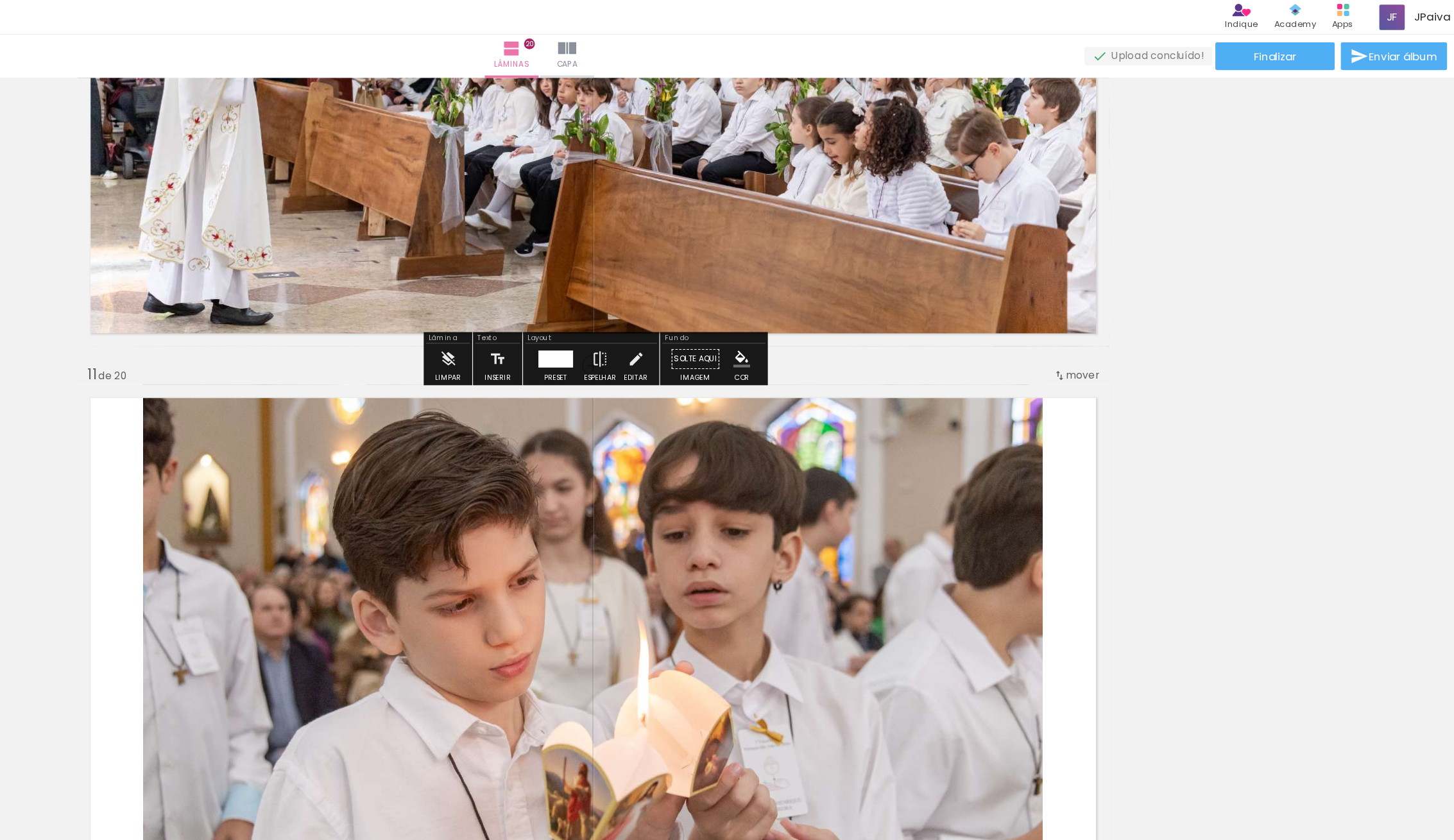
scroll to position [4434, 0]
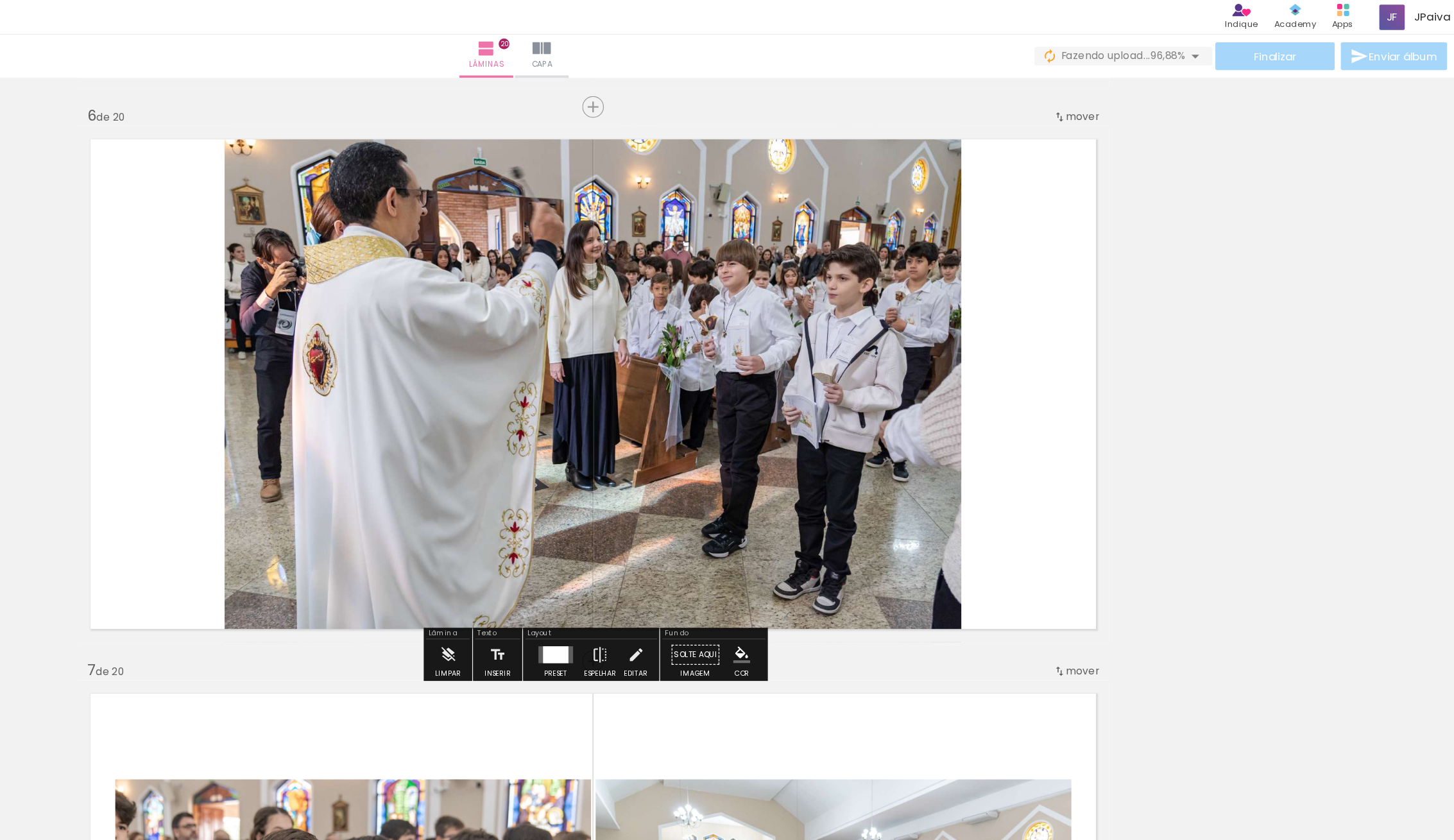
scroll to position [2305, 0]
